Goal: Transaction & Acquisition: Obtain resource

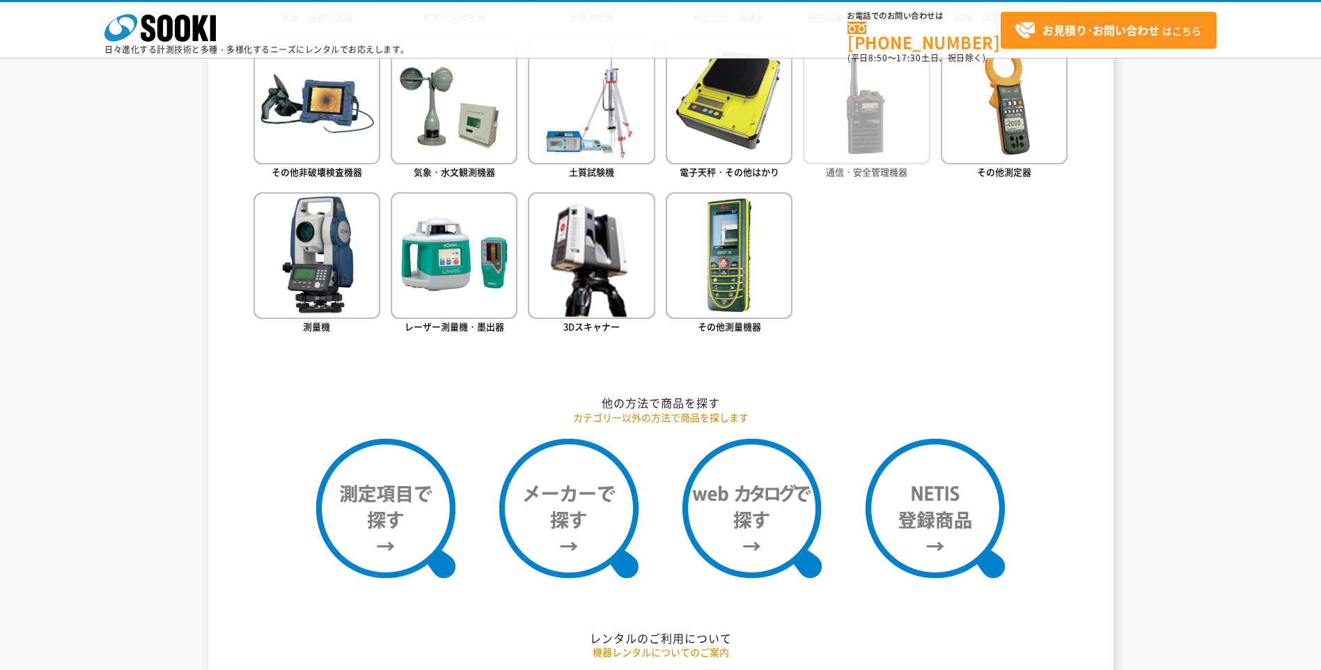
scroll to position [836, 0]
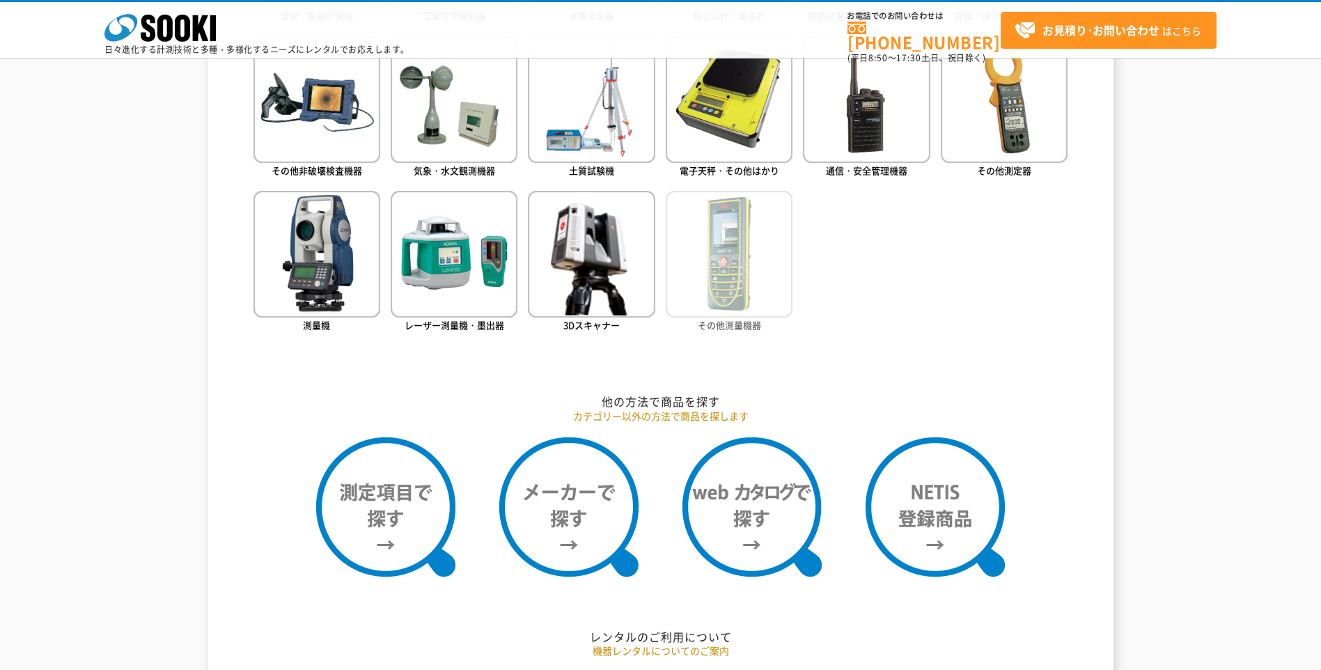
click at [740, 305] on img at bounding box center [729, 254] width 127 height 127
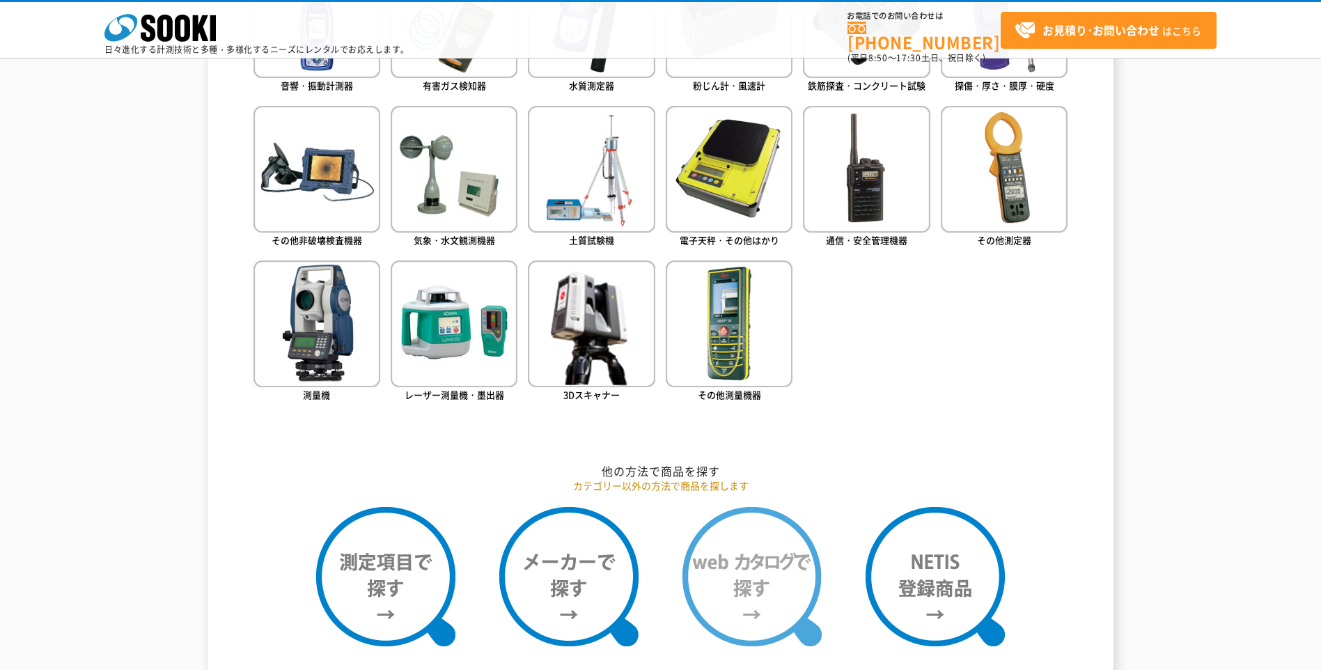
click at [762, 577] on img at bounding box center [751, 576] width 139 height 139
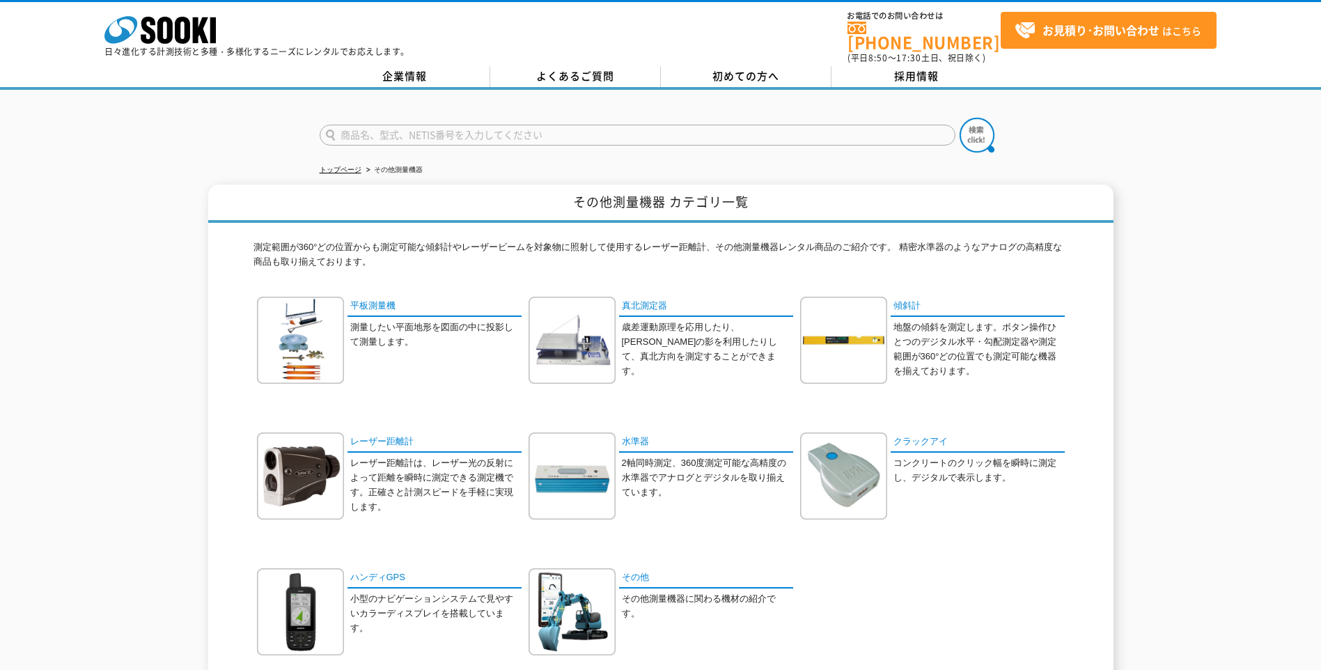
click at [412, 128] on input "text" at bounding box center [638, 135] width 636 height 21
type input "ファイバースコープ"
click at [960, 118] on button at bounding box center [977, 135] width 35 height 35
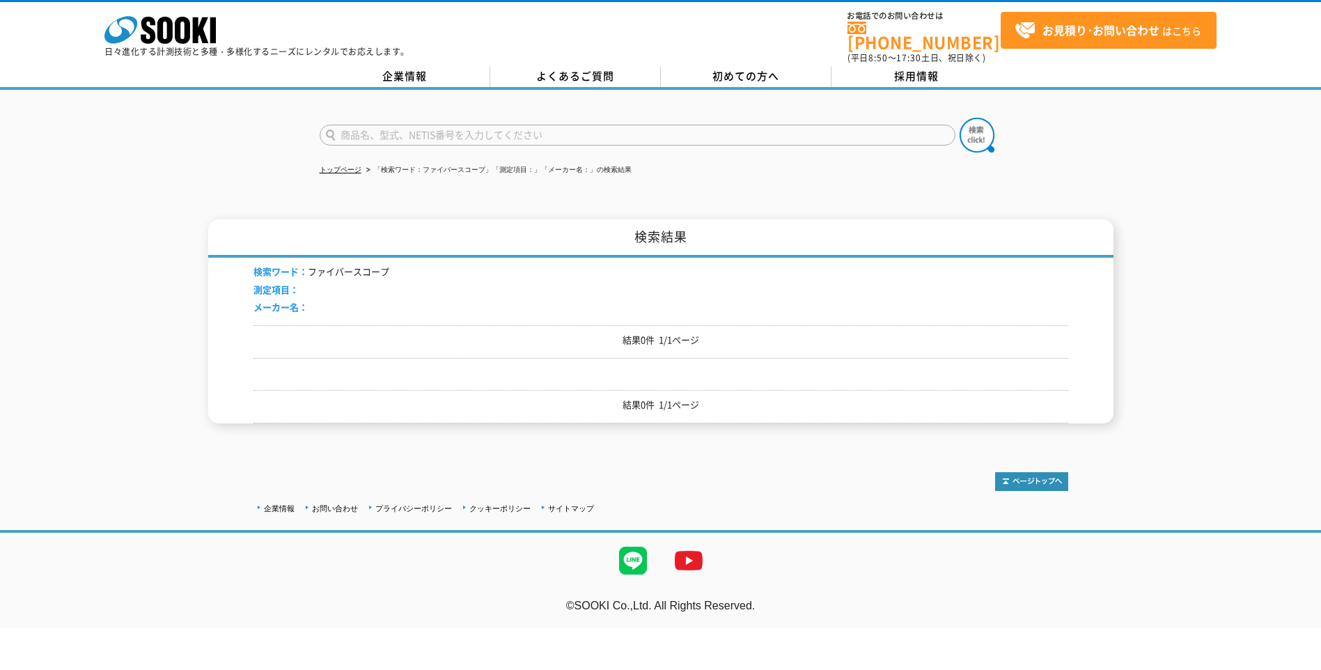
click at [410, 125] on input "text" at bounding box center [638, 135] width 636 height 21
